Goal: Information Seeking & Learning: Learn about a topic

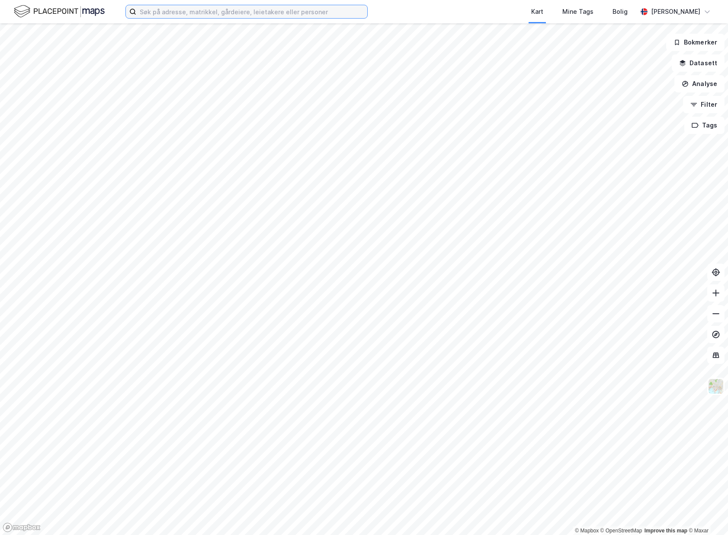
click at [188, 8] on input at bounding box center [251, 11] width 231 height 13
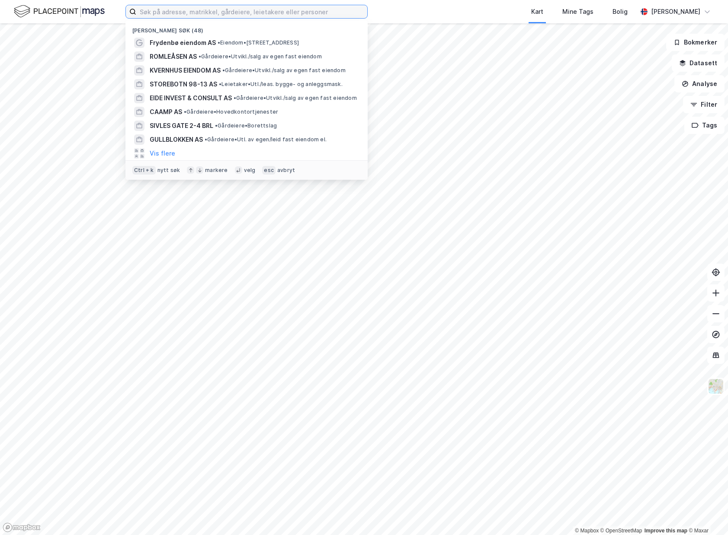
paste input "[PERSON_NAME] AS"
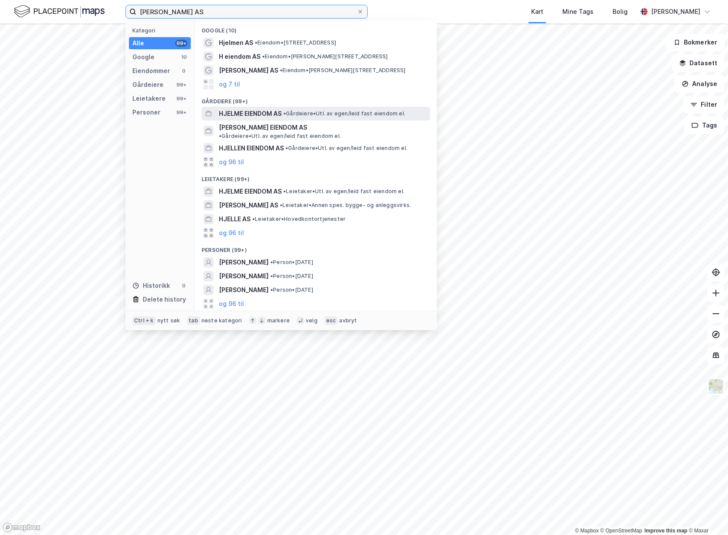
type input "[PERSON_NAME] AS"
click at [286, 115] on span "•" at bounding box center [284, 113] width 3 height 6
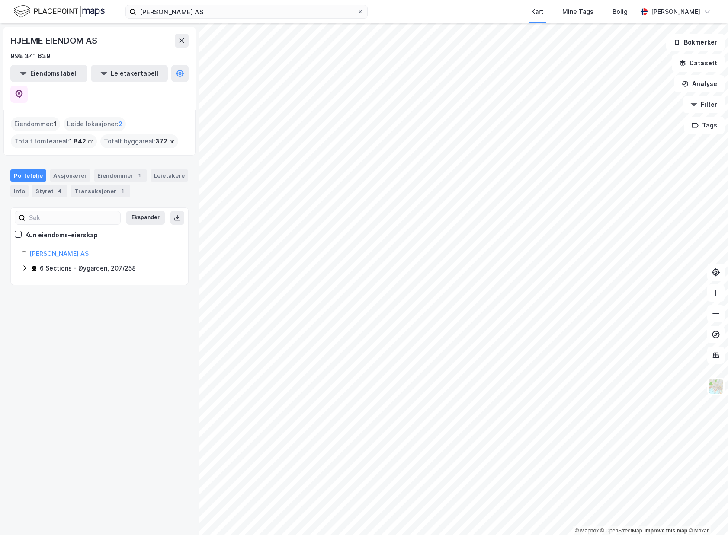
click at [25, 265] on icon at bounding box center [24, 268] width 7 height 7
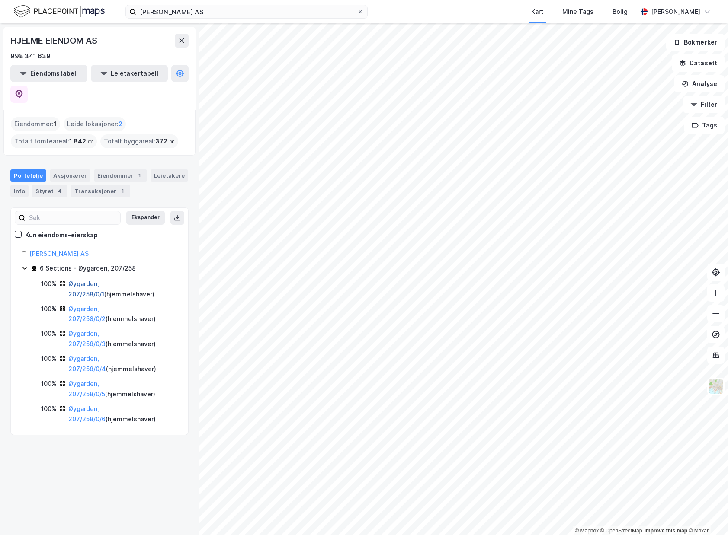
click at [86, 280] on link "Øygarden, 207/258/0/1" at bounding box center [86, 289] width 36 height 18
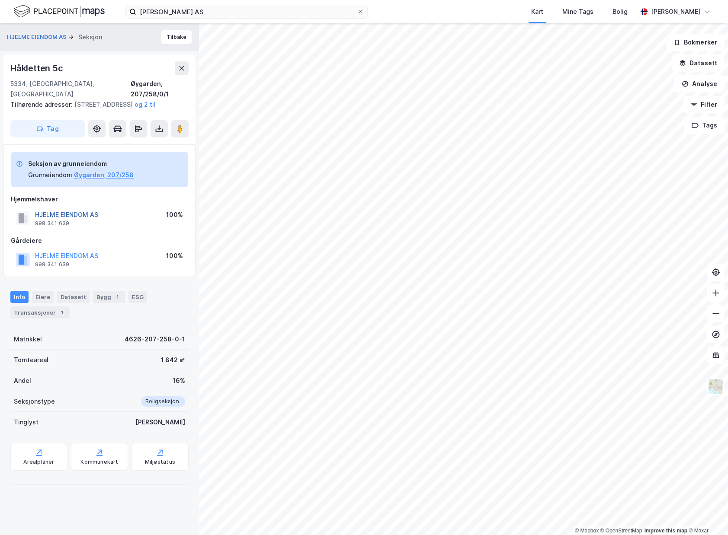
click at [0, 0] on button "HJELME EIENDOM AS" at bounding box center [0, 0] width 0 height 0
